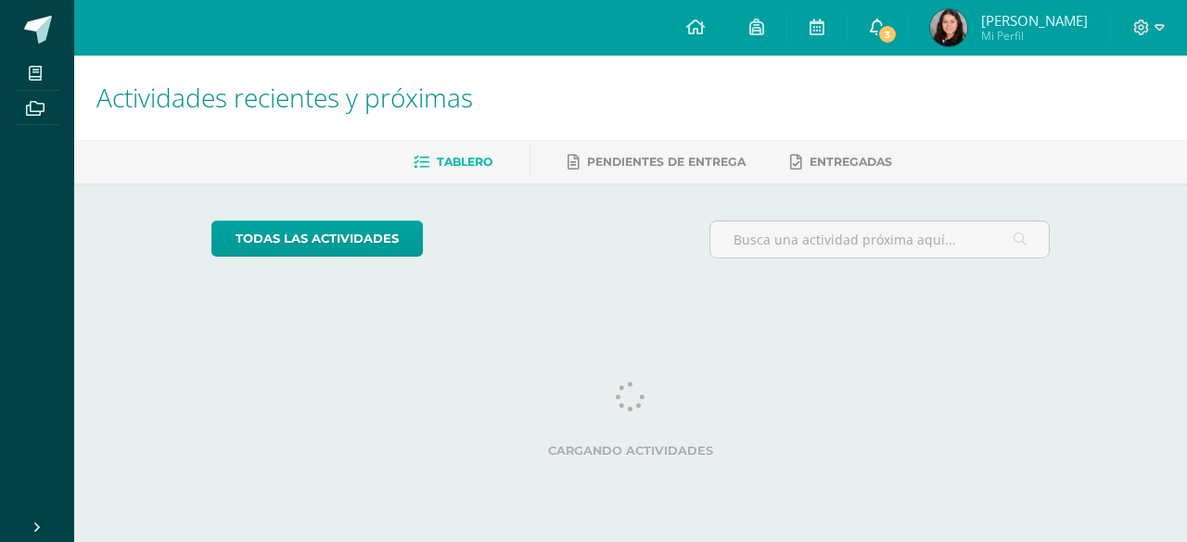
click at [907, 43] on link "3" at bounding box center [876, 28] width 59 height 56
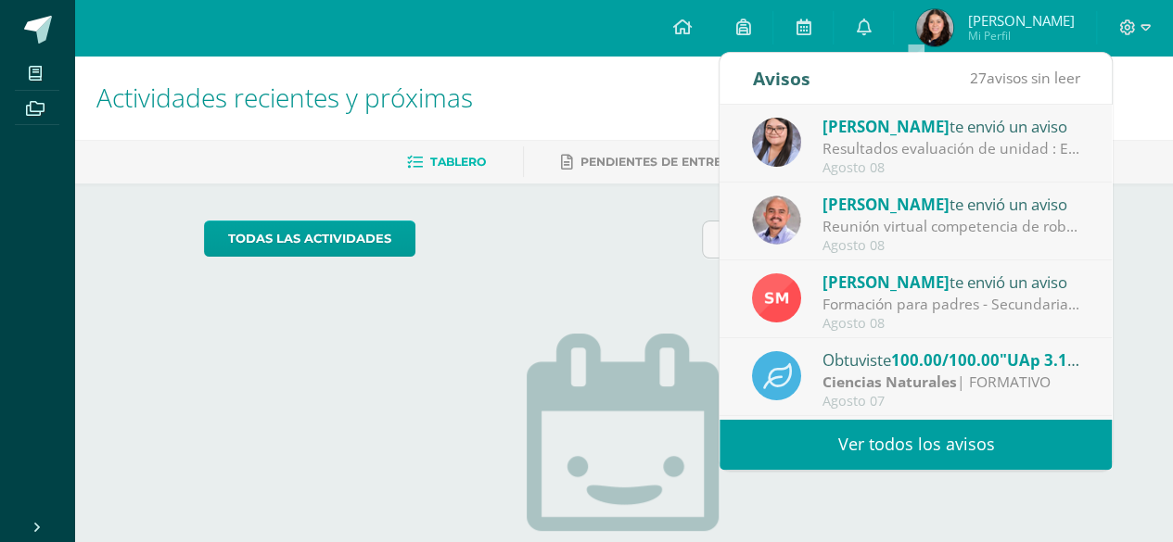
click at [904, 140] on div "Resultados evaluación de unidad : Estimados padres de familia, reciban un atent…" at bounding box center [951, 148] width 258 height 21
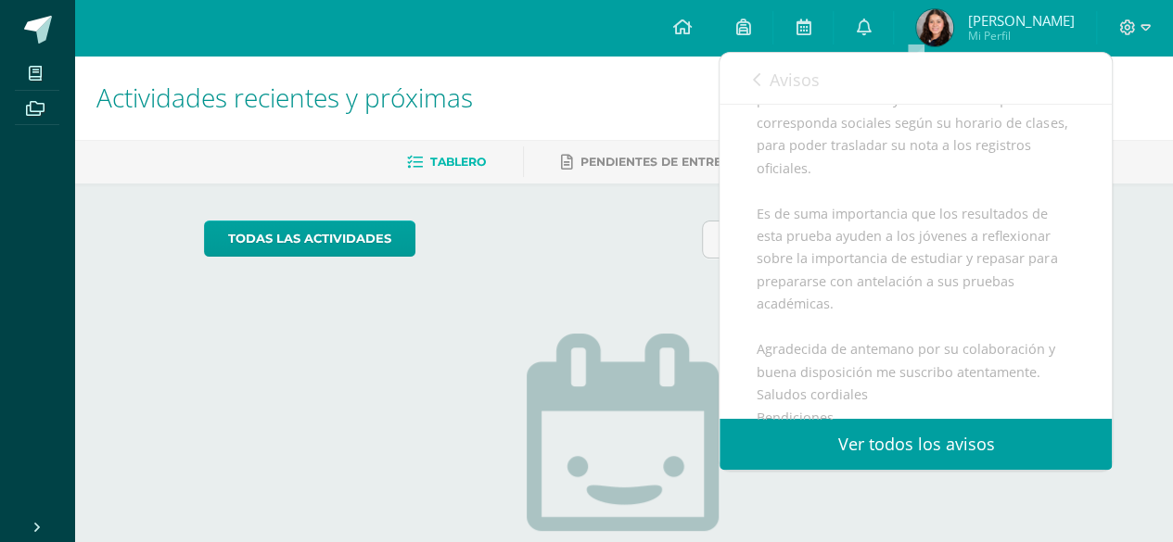
scroll to position [640, 0]
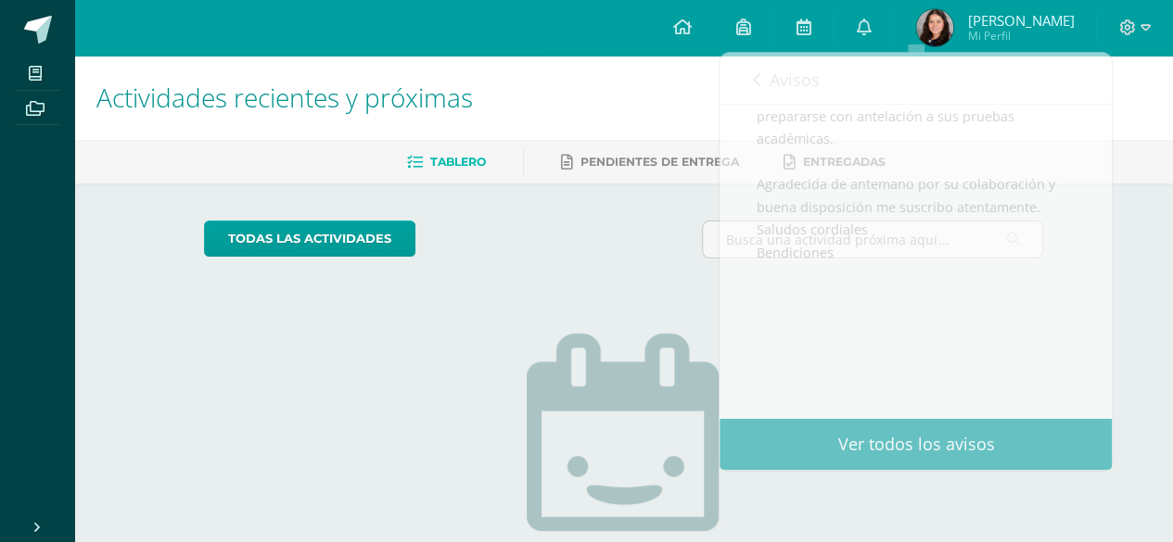
click at [976, 46] on link "[PERSON_NAME] Mi Perfil" at bounding box center [995, 28] width 202 height 56
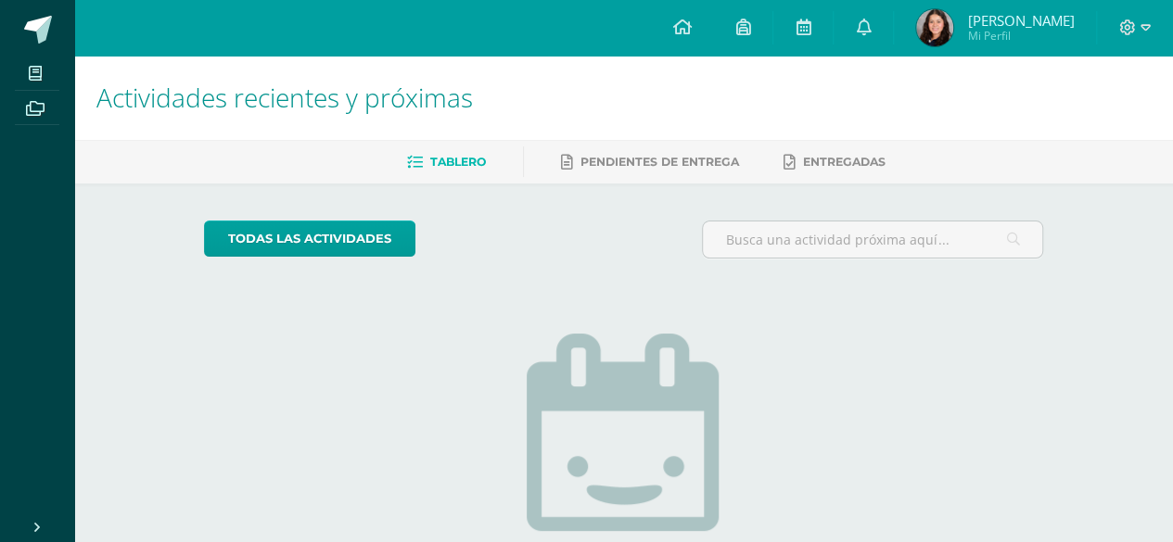
click at [995, 35] on span "[PERSON_NAME] Mi Perfil" at bounding box center [994, 27] width 165 height 37
click at [1011, 39] on span "Mi Perfil" at bounding box center [1020, 36] width 107 height 16
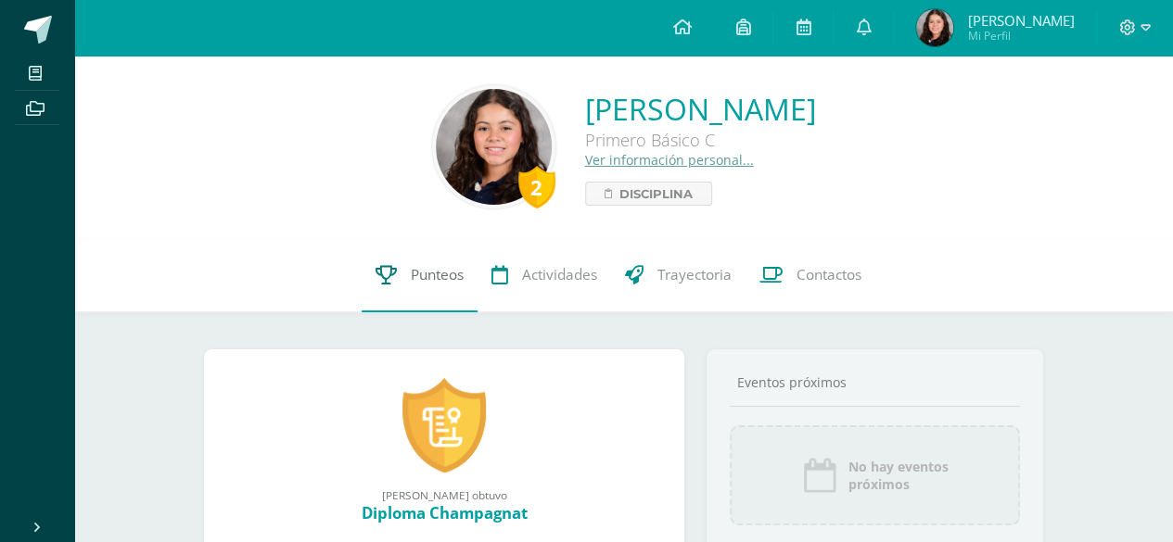
click at [439, 270] on span "Punteos" at bounding box center [437, 274] width 53 height 19
